Goal: Task Accomplishment & Management: Manage account settings

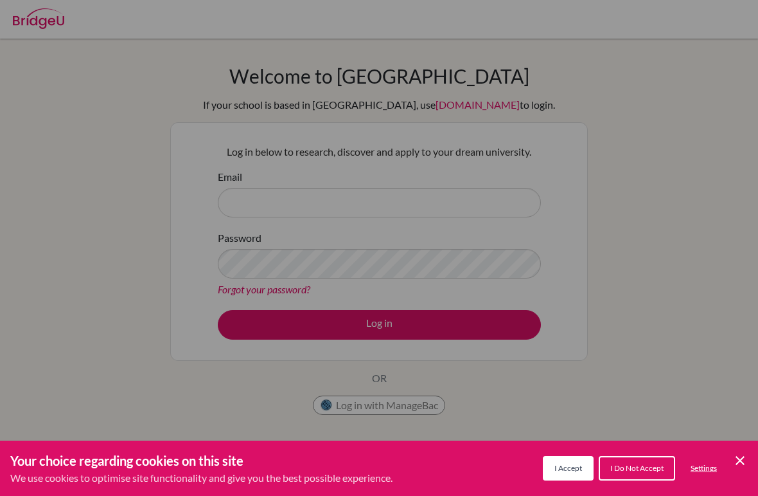
click at [249, 224] on div "Cookie Preferences" at bounding box center [379, 248] width 758 height 496
click at [242, 205] on div "Cookie Preferences" at bounding box center [379, 248] width 758 height 496
click at [240, 204] on div "Cookie Preferences" at bounding box center [379, 248] width 758 height 496
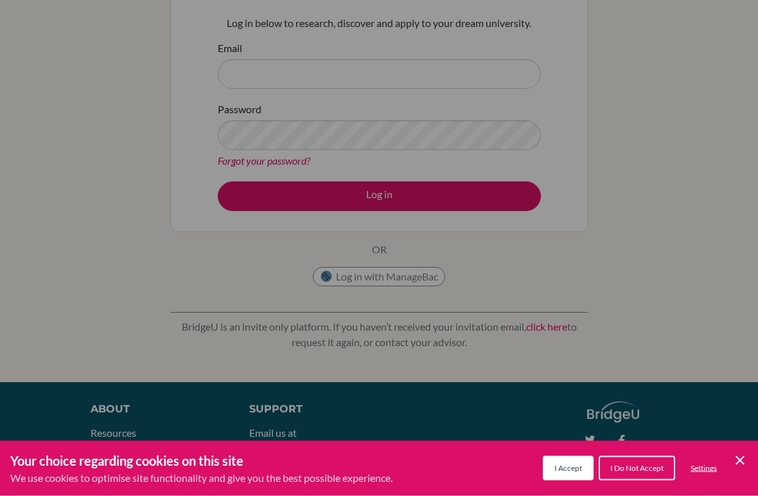
click at [552, 467] on button "I Accept" at bounding box center [568, 468] width 51 height 24
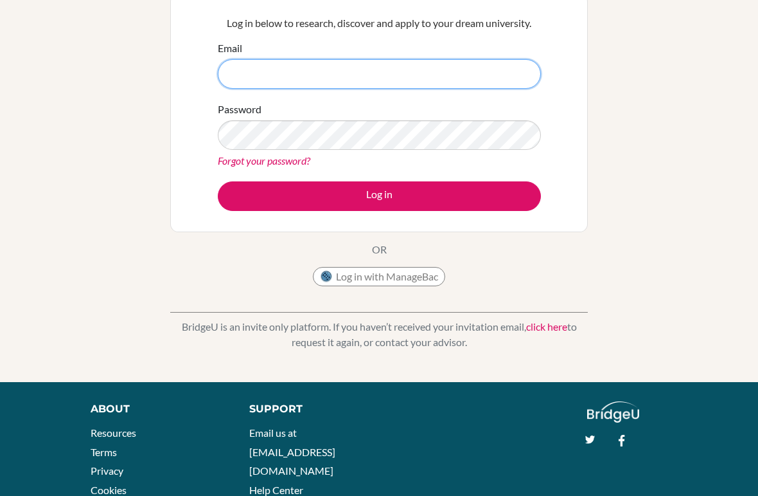
click at [247, 73] on input "Email" at bounding box center [379, 74] width 323 height 30
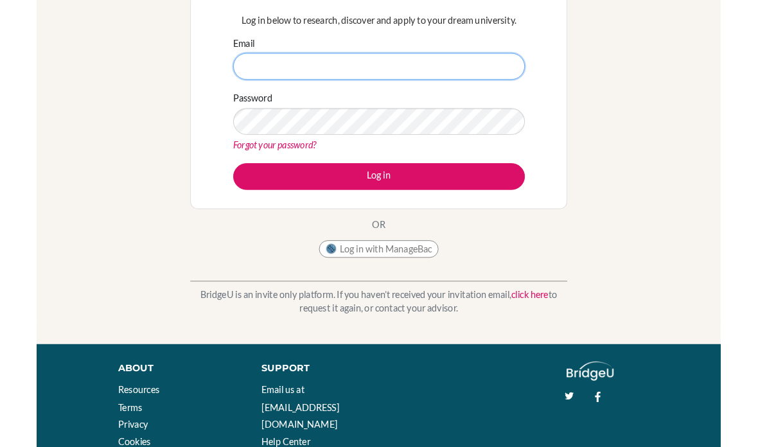
scroll to position [128, 0]
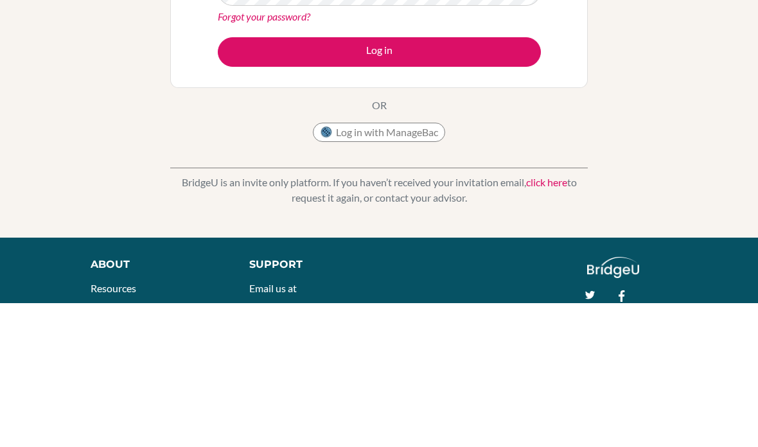
click at [331, 271] on img at bounding box center [326, 277] width 13 height 13
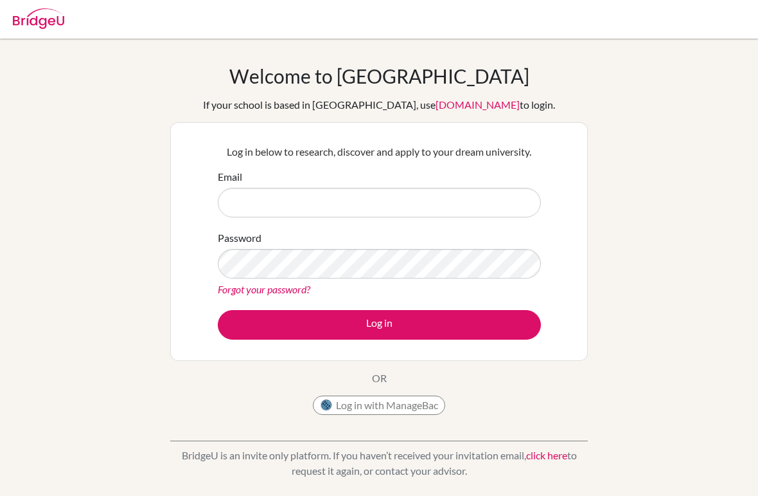
click at [238, 204] on input "Email" at bounding box center [379, 203] width 323 height 30
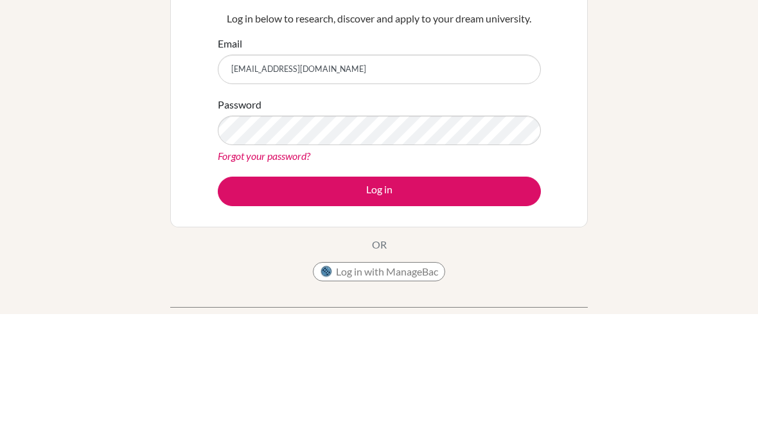
type input "RWA250077@rwastudents.com"
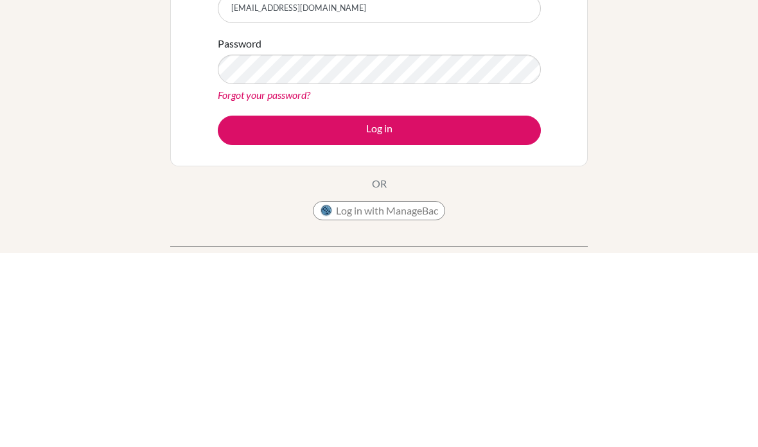
click at [448, 310] on button "Log in" at bounding box center [379, 325] width 323 height 30
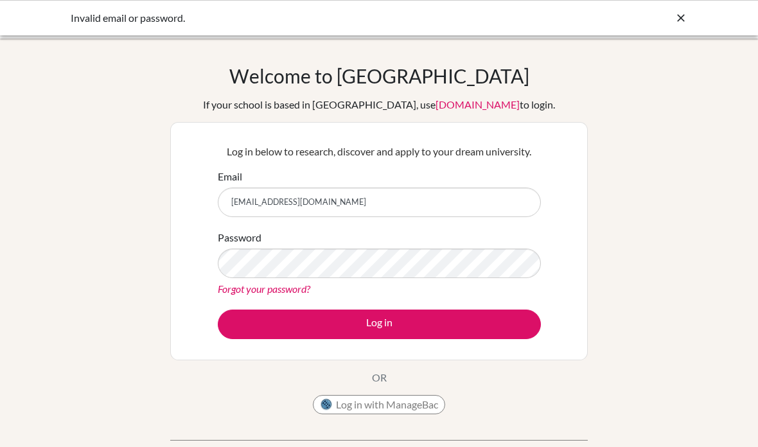
click at [220, 293] on link "Forgot your password?" at bounding box center [264, 289] width 93 height 12
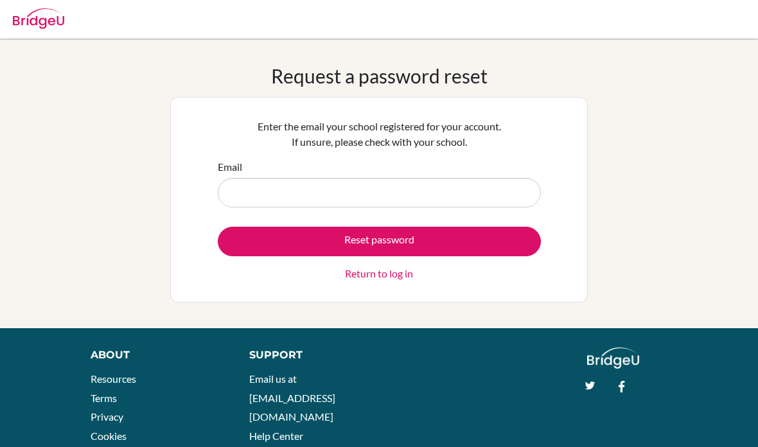
click at [502, 195] on input "Email" at bounding box center [379, 193] width 323 height 30
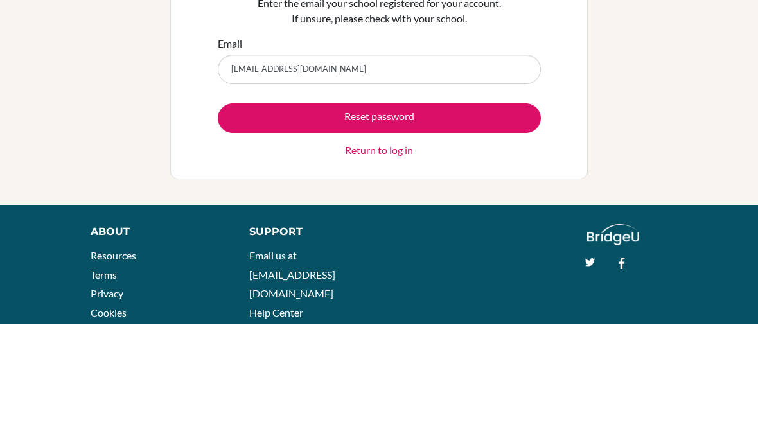
type input "[EMAIL_ADDRESS][DOMAIN_NAME]"
click at [263, 227] on button "Reset password" at bounding box center [379, 242] width 323 height 30
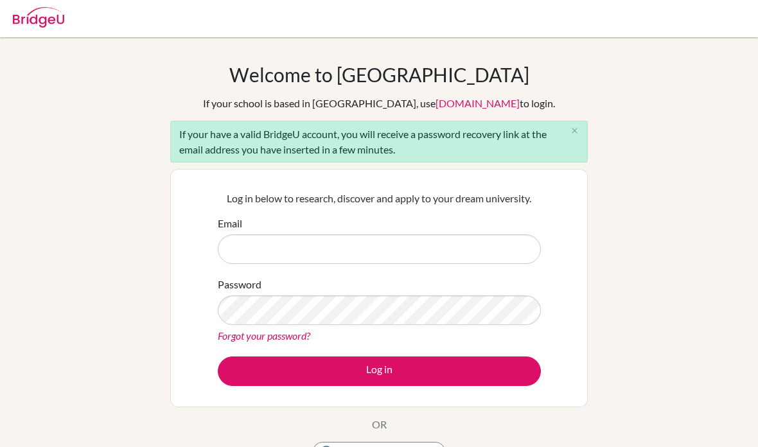
scroll to position [1, 0]
click at [490, 259] on input "Email" at bounding box center [379, 250] width 323 height 30
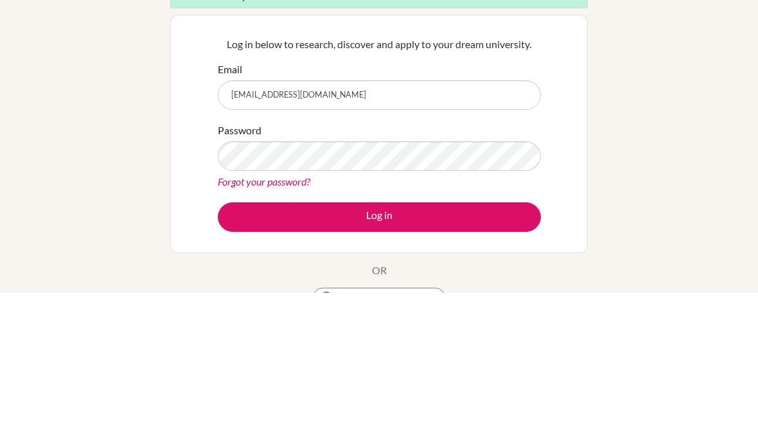
type input "[EMAIL_ADDRESS][DOMAIN_NAME]"
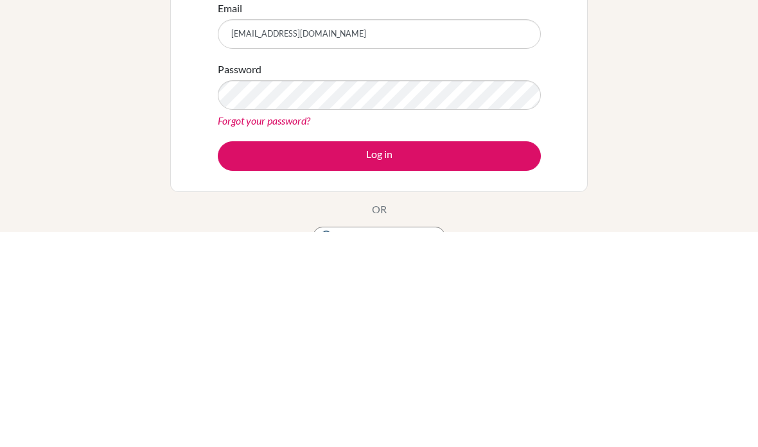
click at [490, 357] on button "Log in" at bounding box center [379, 372] width 323 height 30
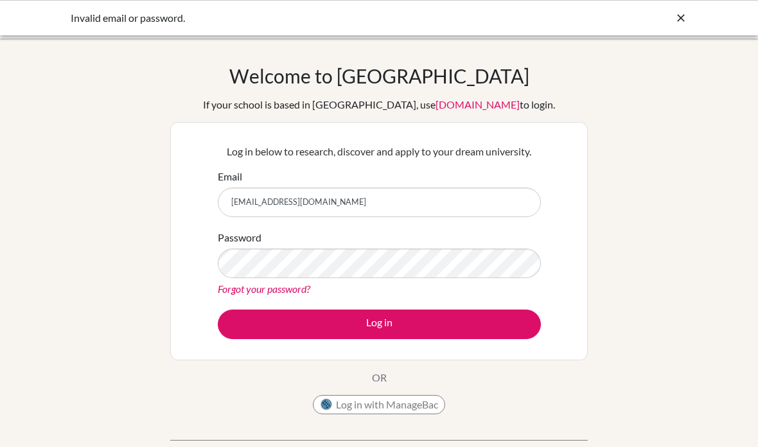
click at [424, 413] on button "Log in with ManageBac" at bounding box center [379, 404] width 132 height 19
click at [409, 397] on button "Log in with ManageBac" at bounding box center [379, 404] width 132 height 19
click at [412, 402] on button "Log in with ManageBac" at bounding box center [379, 404] width 132 height 19
click at [419, 400] on button "Log in with ManageBac" at bounding box center [379, 404] width 132 height 19
click at [417, 413] on button "Log in with ManageBac" at bounding box center [379, 404] width 132 height 19
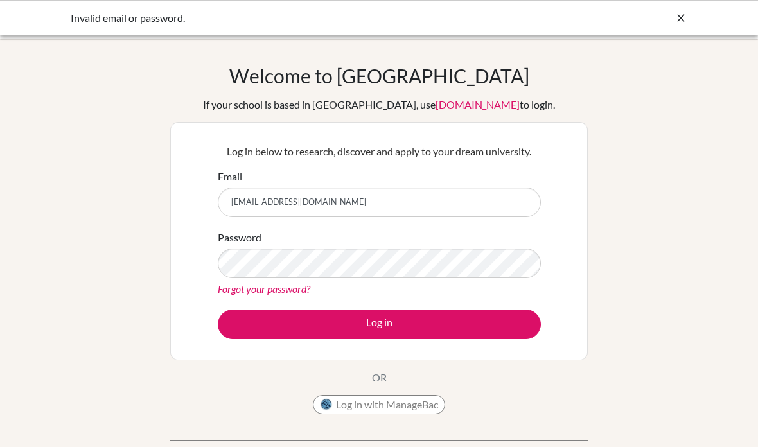
click at [371, 412] on button "Log in with ManageBac" at bounding box center [379, 404] width 132 height 19
click at [384, 404] on button "Log in with ManageBac" at bounding box center [379, 404] width 132 height 19
